Goal: Task Accomplishment & Management: Use online tool/utility

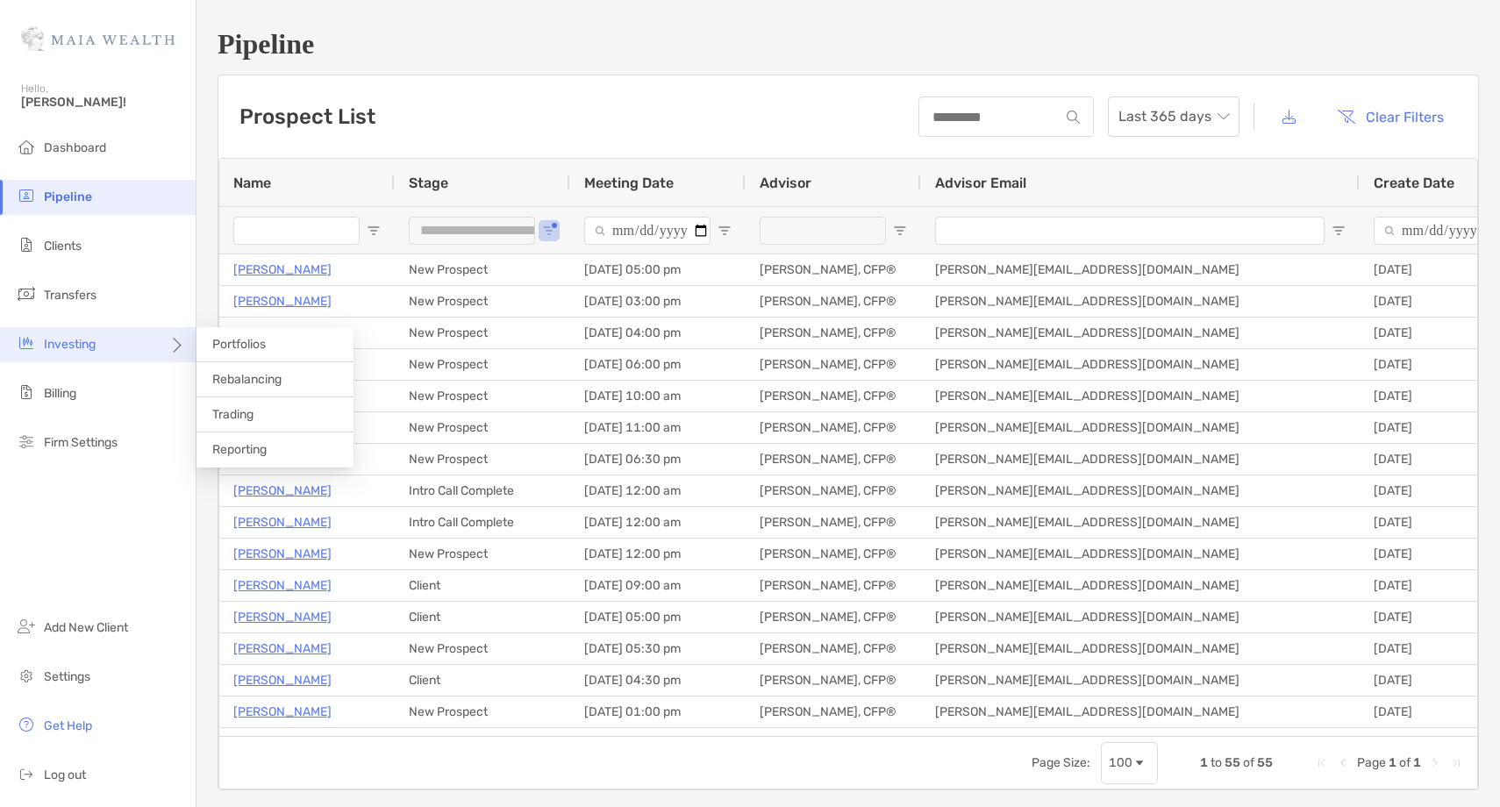
click at [139, 350] on div "Investing" at bounding box center [98, 344] width 196 height 35
click at [276, 377] on span "Rebalancing" at bounding box center [246, 379] width 69 height 15
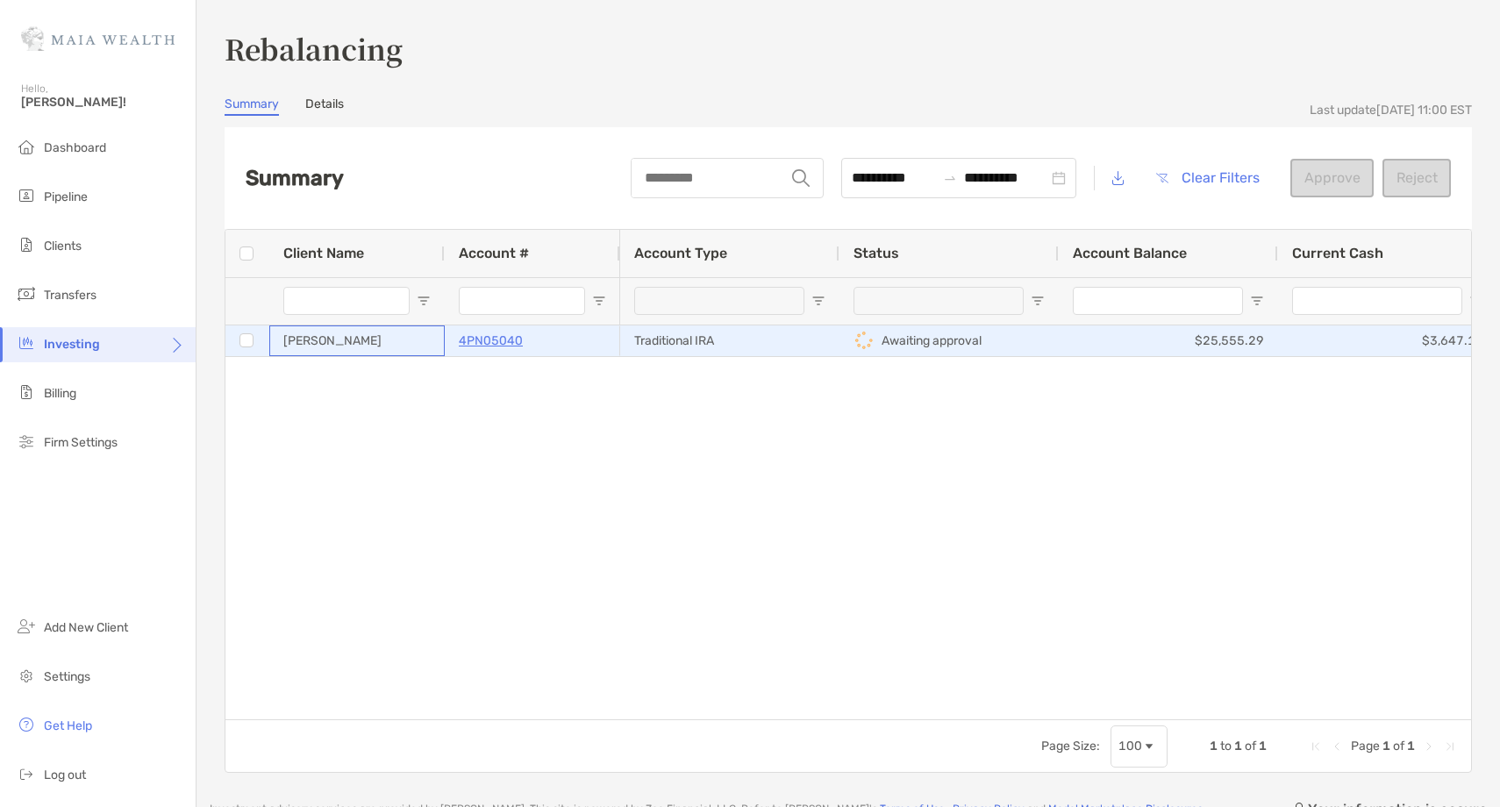
click at [390, 340] on div "[PERSON_NAME]" at bounding box center [356, 340] width 175 height 31
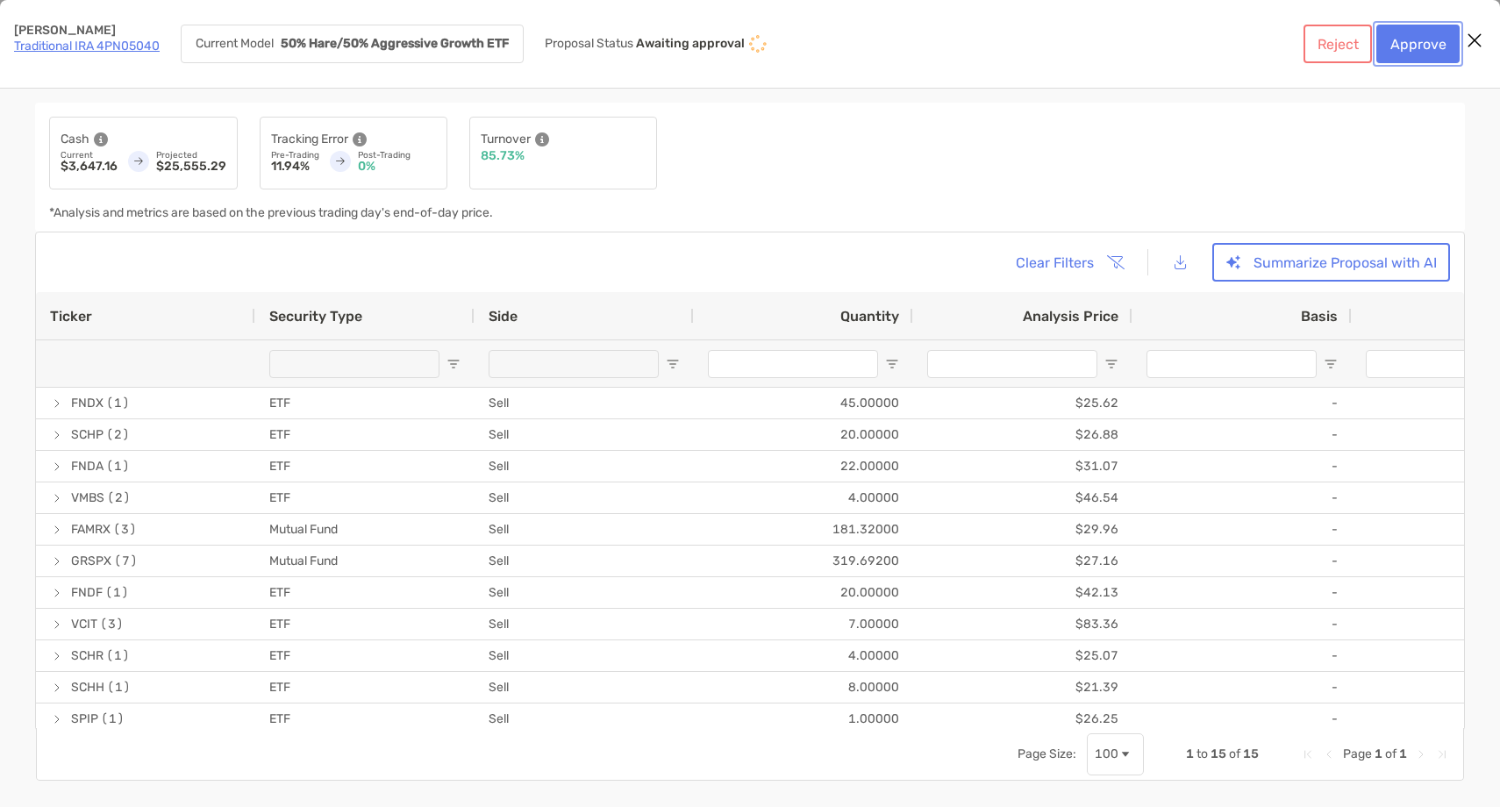
click at [1428, 46] on button "Approve" at bounding box center [1418, 44] width 83 height 39
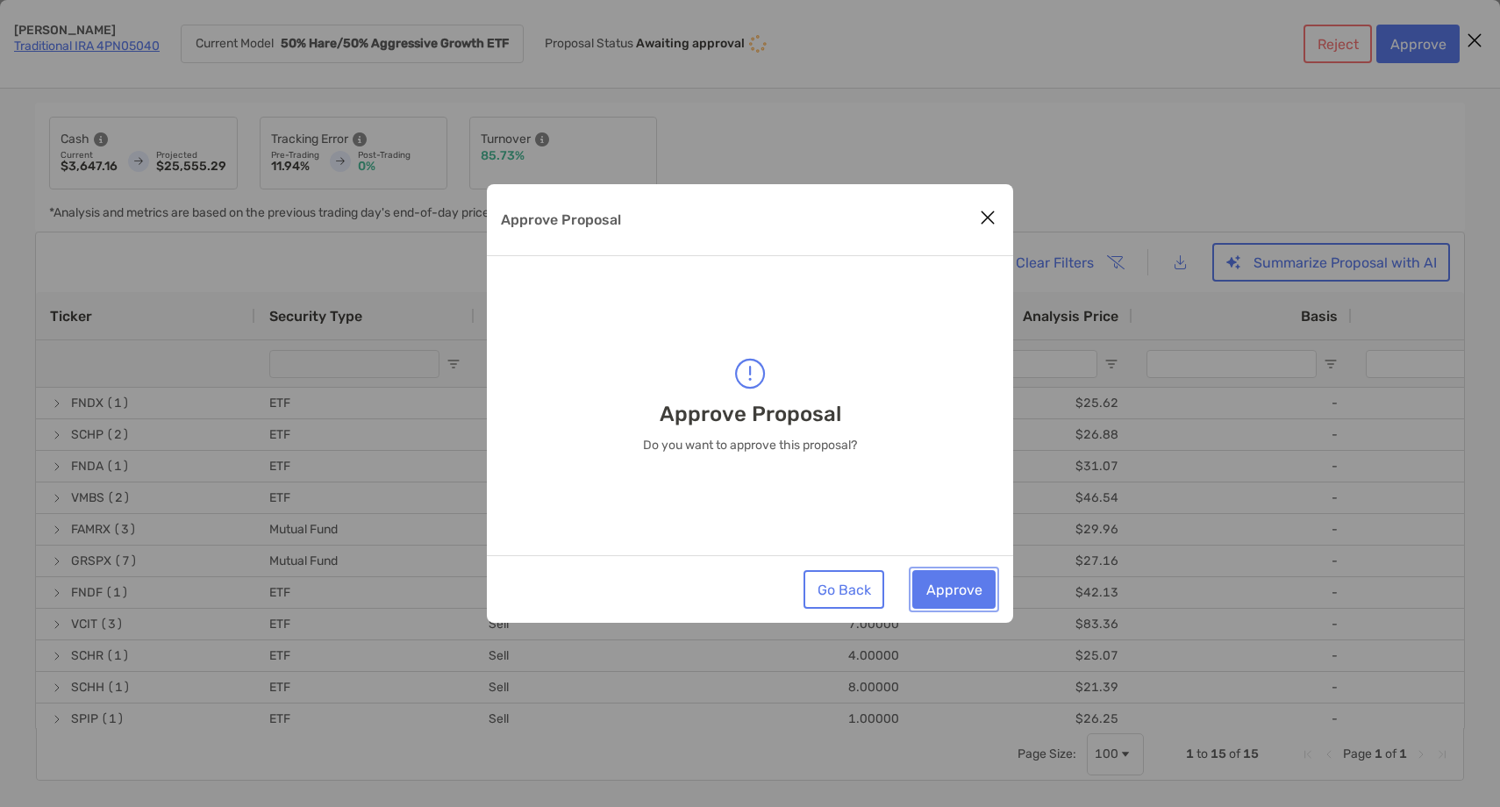
click at [967, 583] on button "Approve" at bounding box center [953, 589] width 83 height 39
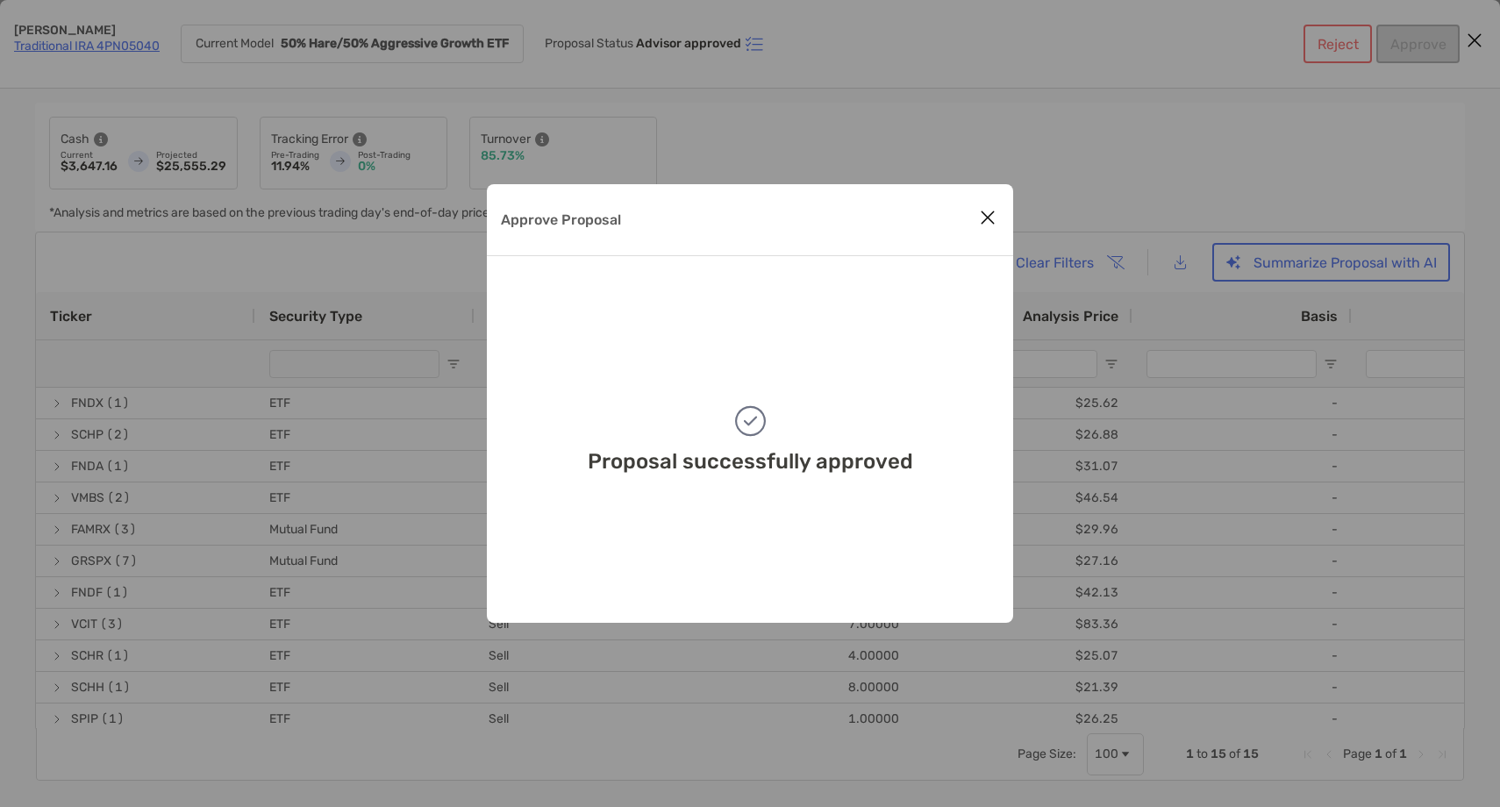
click at [984, 213] on icon "Close modal" at bounding box center [988, 217] width 16 height 21
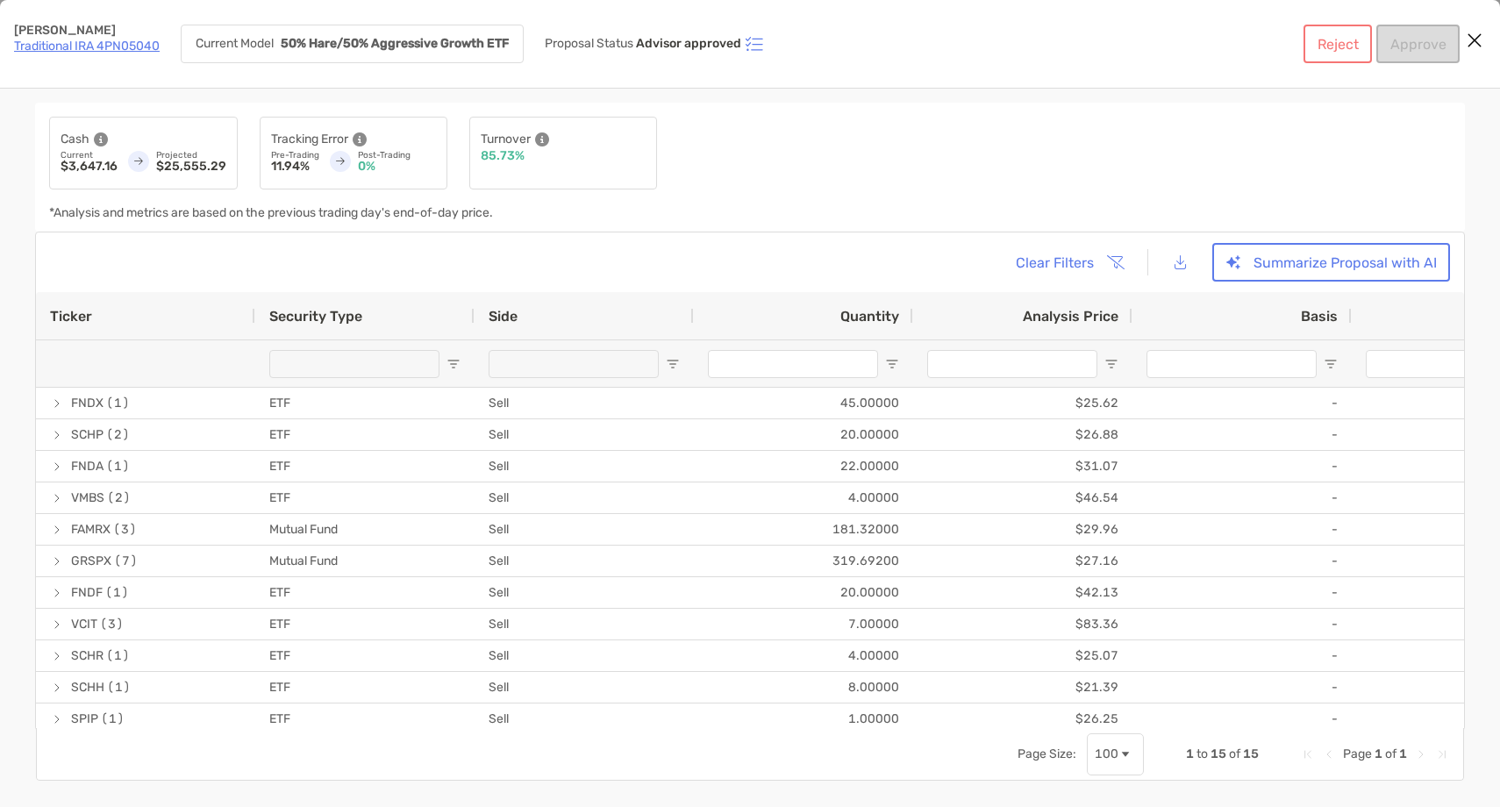
click at [1477, 48] on icon "Close modal" at bounding box center [1475, 40] width 16 height 21
click at [111, 52] on link "Traditional IRA 4PN05040" at bounding box center [87, 46] width 146 height 15
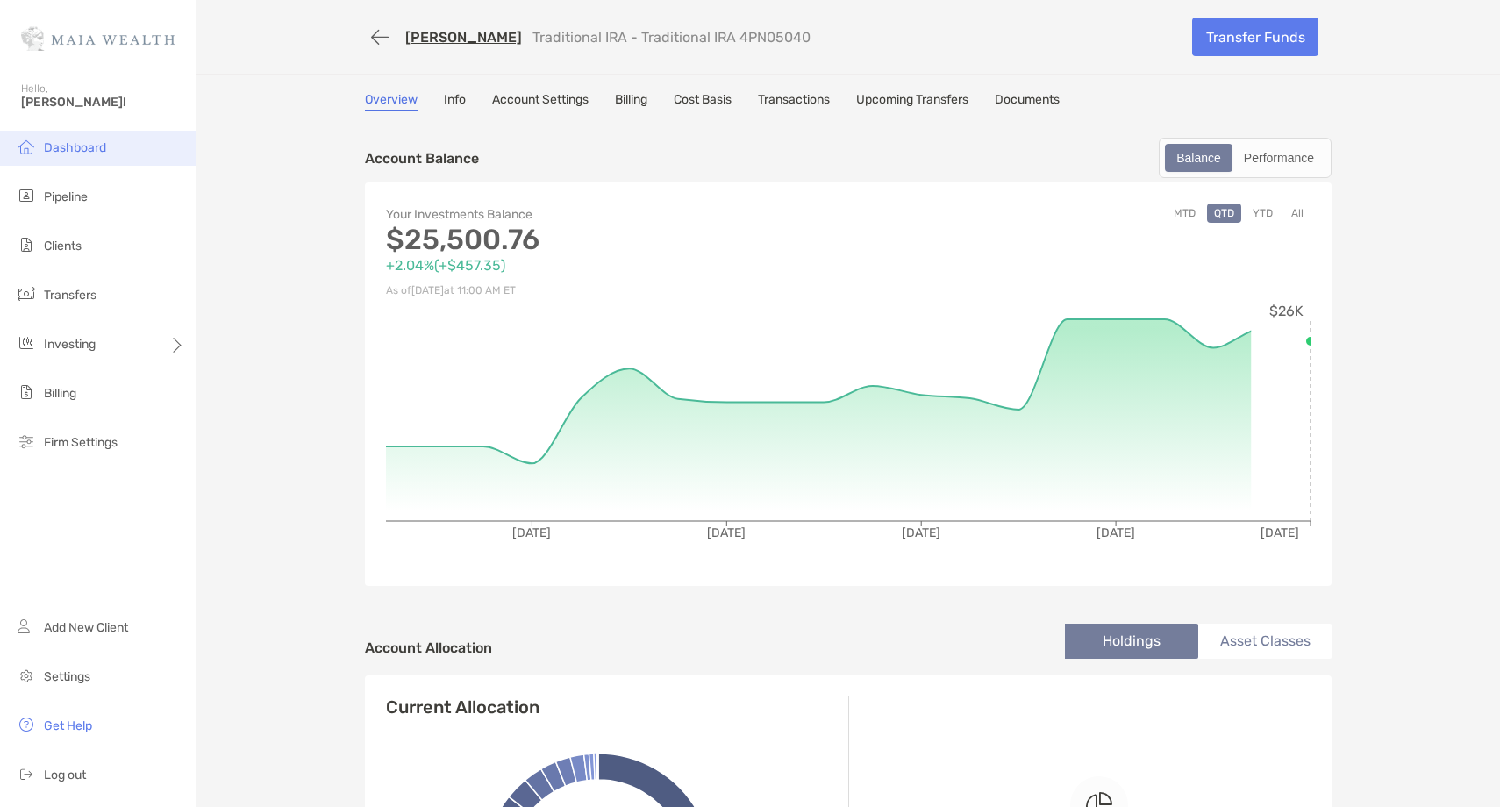
click at [132, 149] on li "Dashboard" at bounding box center [98, 148] width 196 height 35
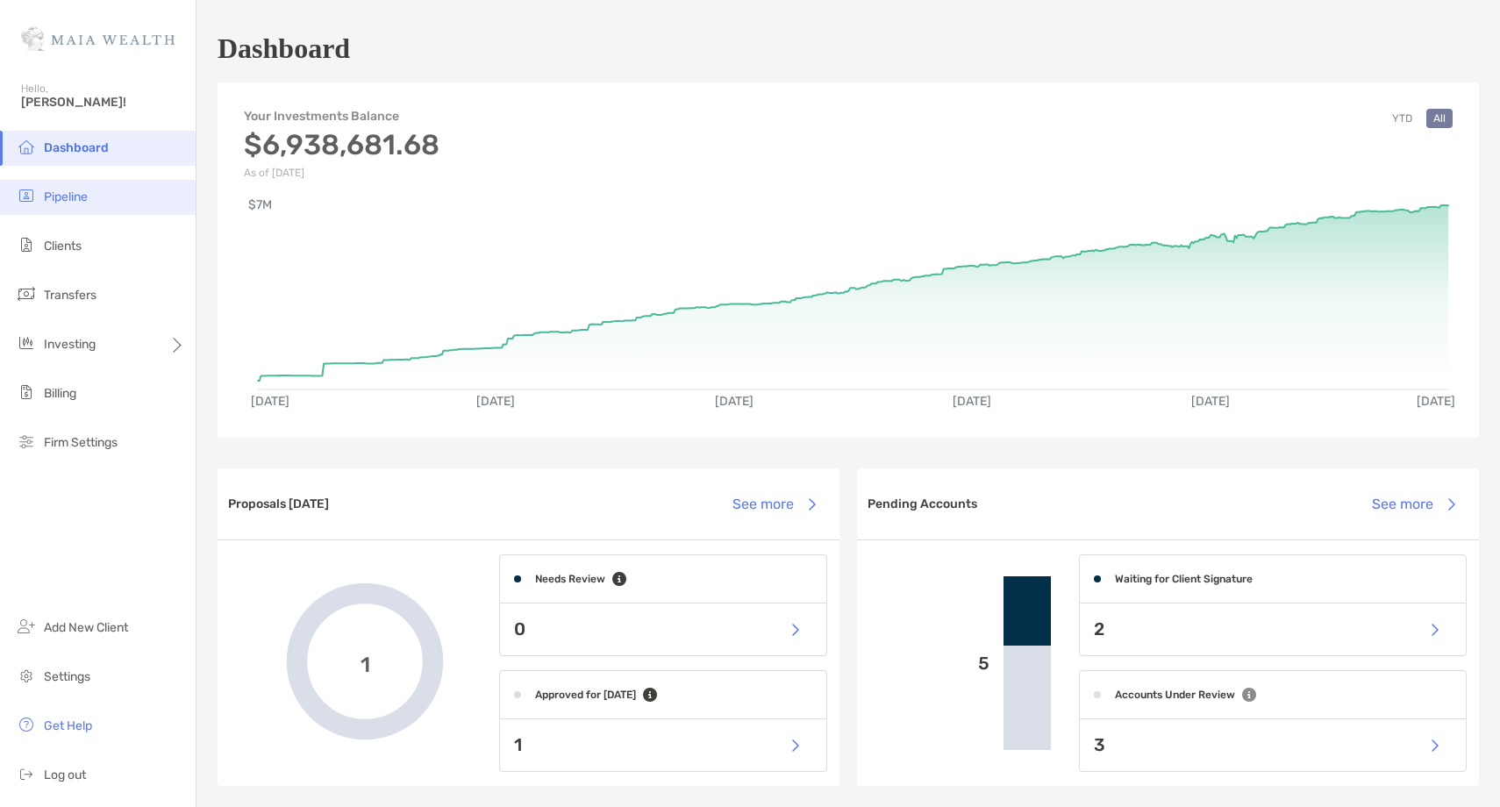
click at [118, 206] on li "Pipeline" at bounding box center [98, 197] width 196 height 35
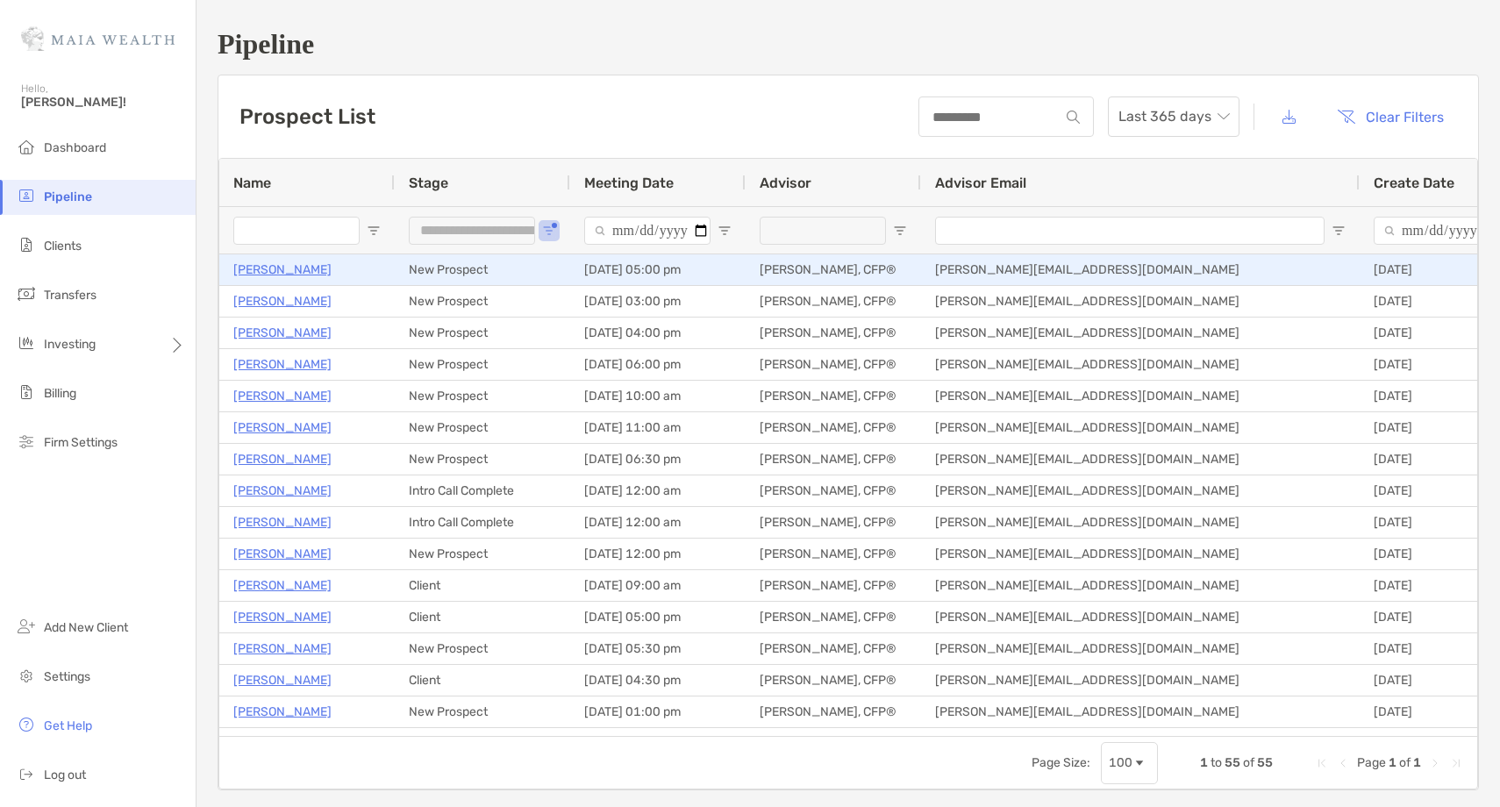
click at [262, 268] on p "[PERSON_NAME]" at bounding box center [282, 270] width 98 height 22
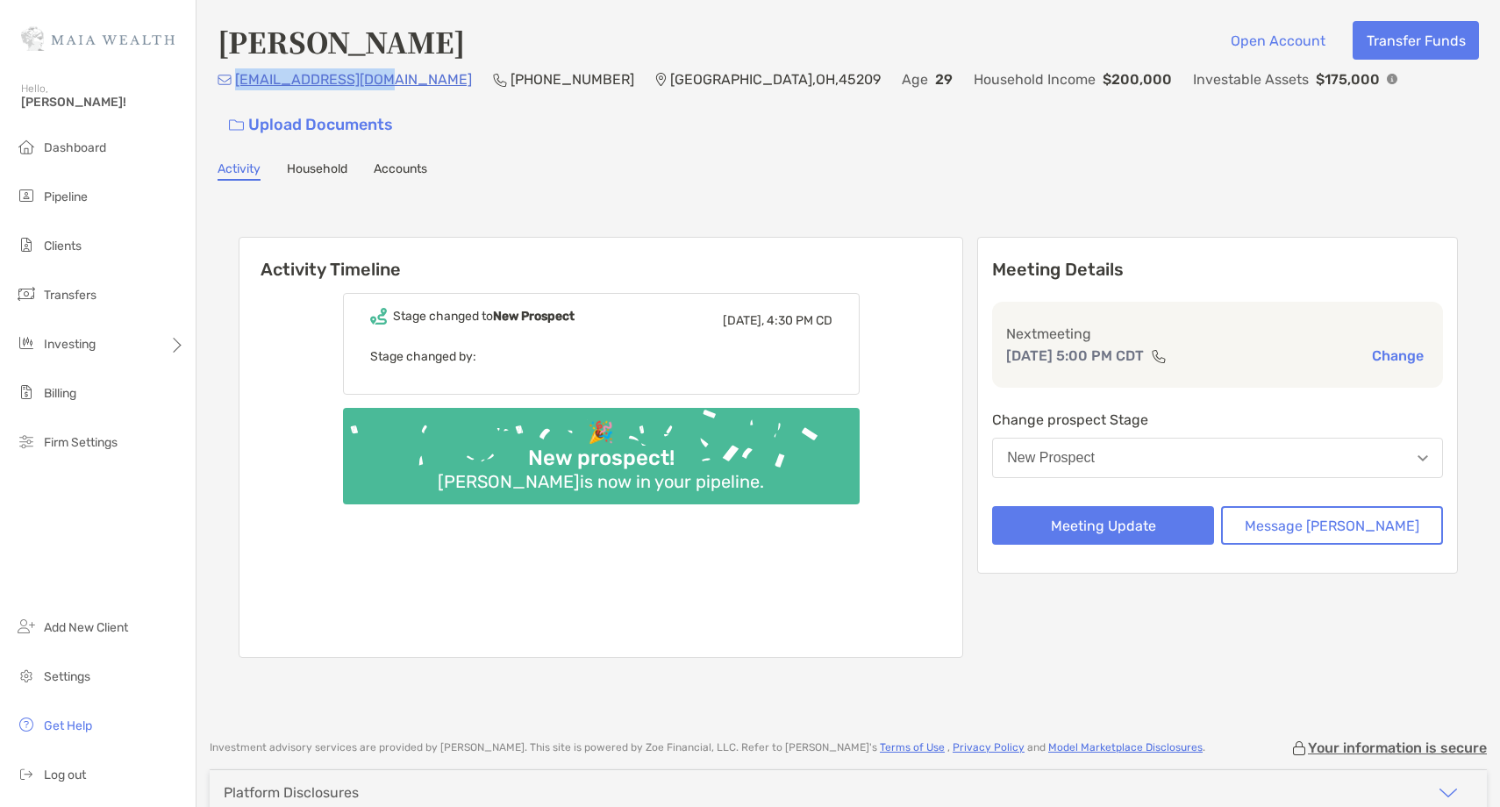
drag, startPoint x: 375, startPoint y: 86, endPoint x: 234, endPoint y: 91, distance: 140.5
click at [233, 91] on div "[EMAIL_ADDRESS][DOMAIN_NAME] [PHONE_NUMBER] [GEOGRAPHIC_DATA] Age [DEMOGRAPHIC_…" at bounding box center [849, 105] width 1262 height 75
copy p "[EMAIL_ADDRESS][DOMAIN_NAME]"
